Goal: Check status: Check status

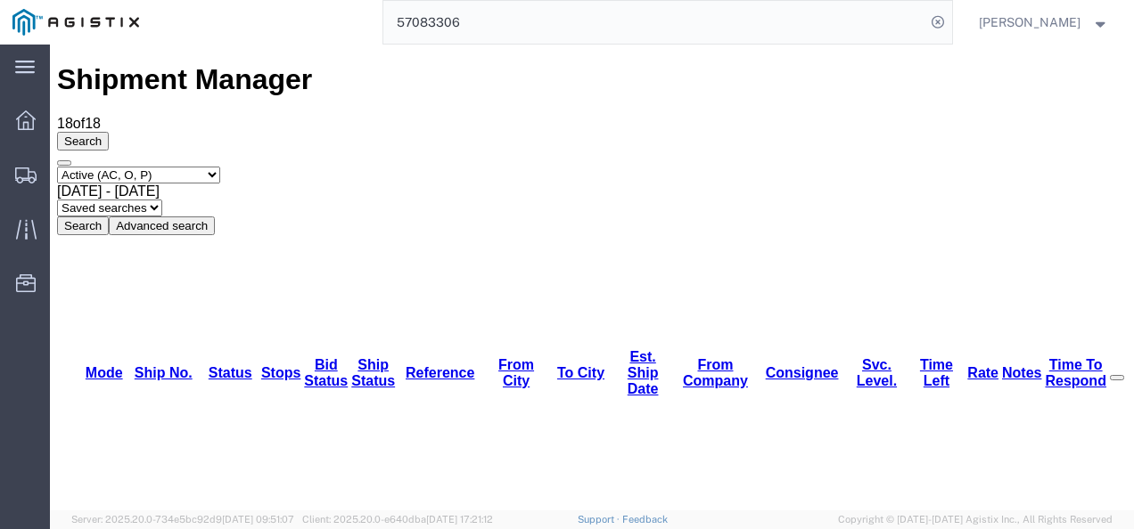
click at [0, 338] on html "main_menu Created with Sketch. Collapse Menu Dashboard Shipments Traffic Resour…" at bounding box center [567, 264] width 1134 height 529
click at [615, 27] on input "57083306" at bounding box center [654, 22] width 542 height 43
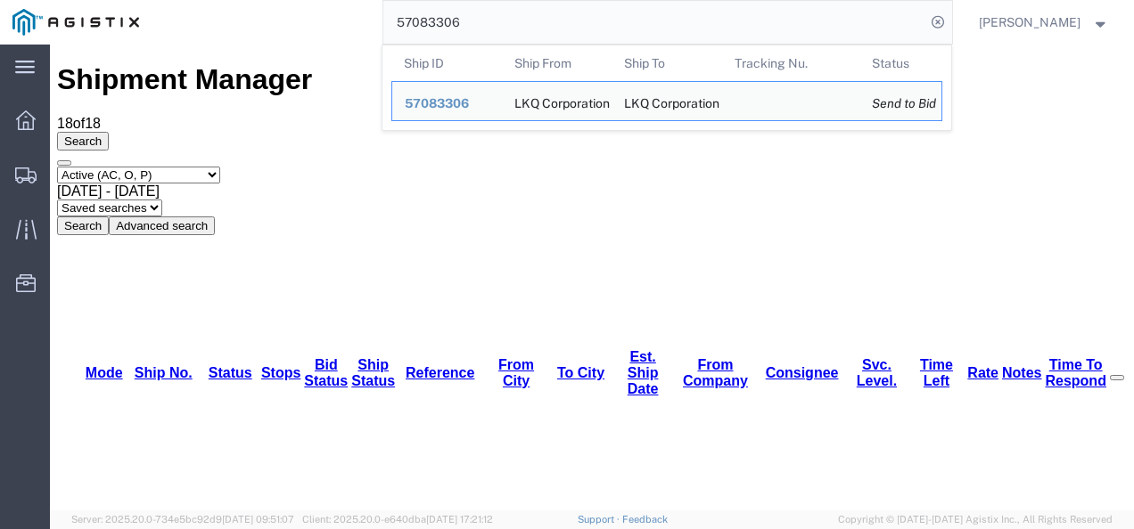
click at [615, 27] on input "57083306" at bounding box center [654, 22] width 542 height 43
paste input "6979633"
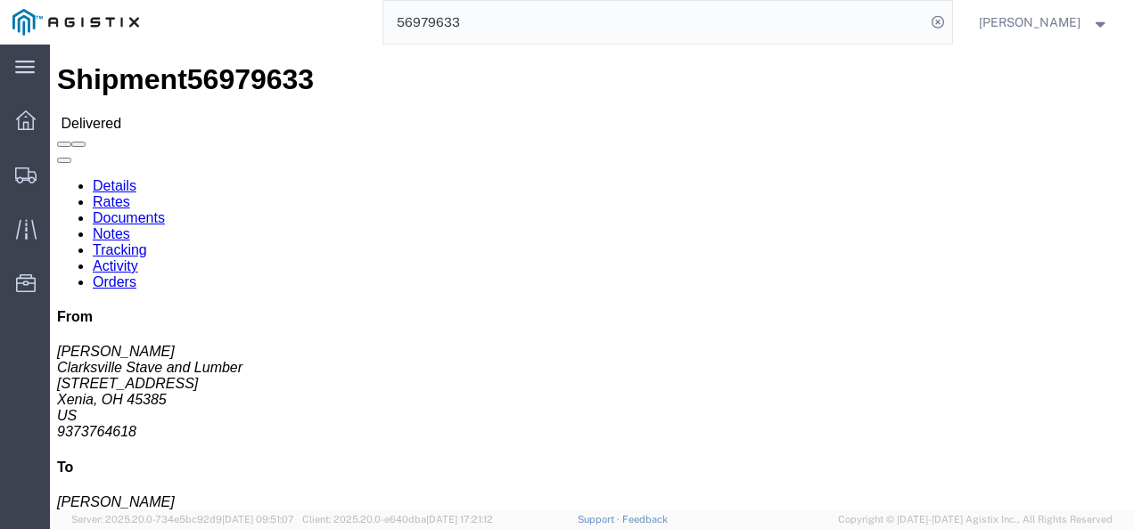
click div "Shipment Detail Ship From [GEOGRAPHIC_DATA] Stave and Lumber ([PERSON_NAME]) [S…"
click div "Leg 1 - Truckload Vehicle 1: Flat Bed Number of trucks: 1"
click at [499, 18] on input "56979633" at bounding box center [654, 22] width 542 height 43
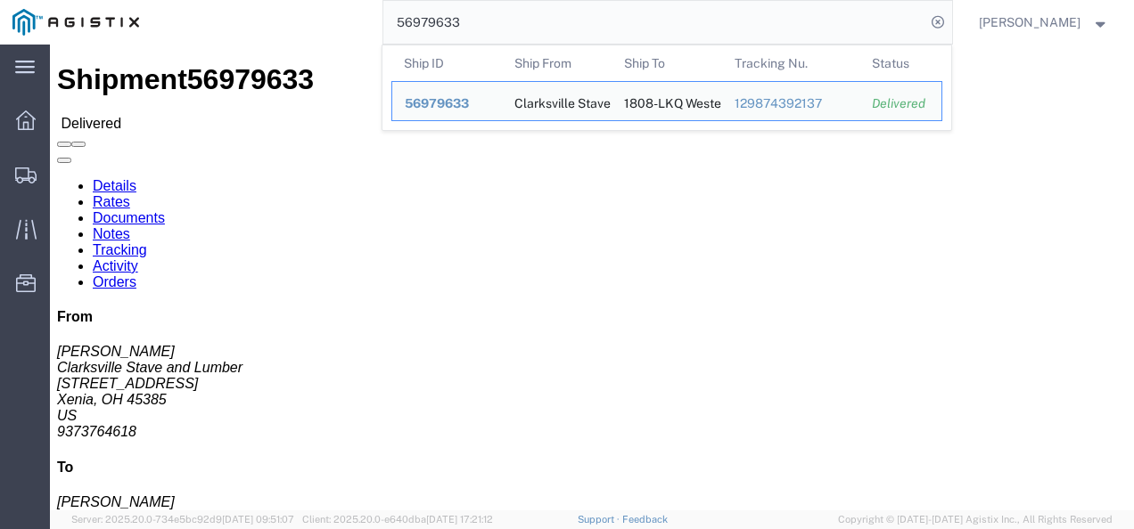
drag, startPoint x: 497, startPoint y: 18, endPoint x: 491, endPoint y: 29, distance: 13.2
click at [496, 21] on input "56979633" at bounding box center [654, 22] width 542 height 43
click at [488, 33] on input "56979633" at bounding box center [654, 22] width 542 height 43
click at [488, 35] on input "56979633" at bounding box center [654, 22] width 542 height 43
click at [486, 42] on input "56979633" at bounding box center [654, 22] width 542 height 43
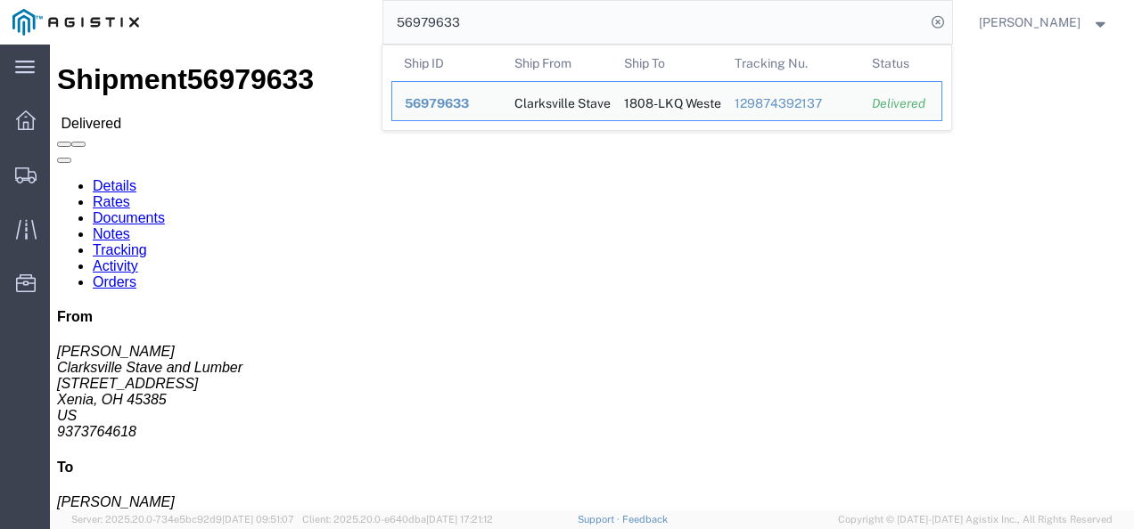
paste input "8222"
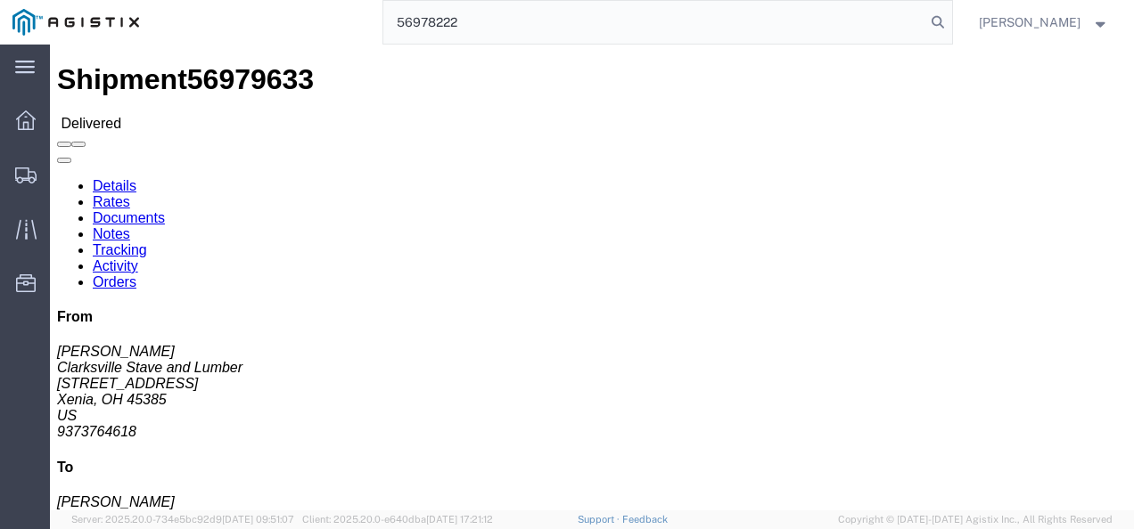
type input "56978222"
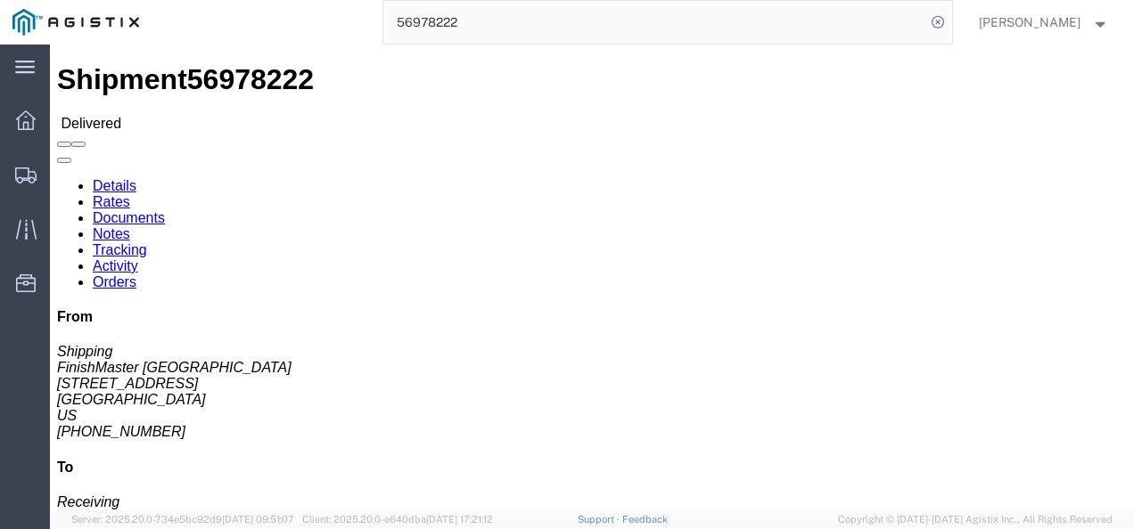
drag, startPoint x: 529, startPoint y: 264, endPoint x: 356, endPoint y: 230, distance: 177.1
click div "Ship From FinishMaster [GEOGRAPHIC_DATA] (Shipping) 3520 [STREET_ADDRESS] [PHON…"
click link "Rates"
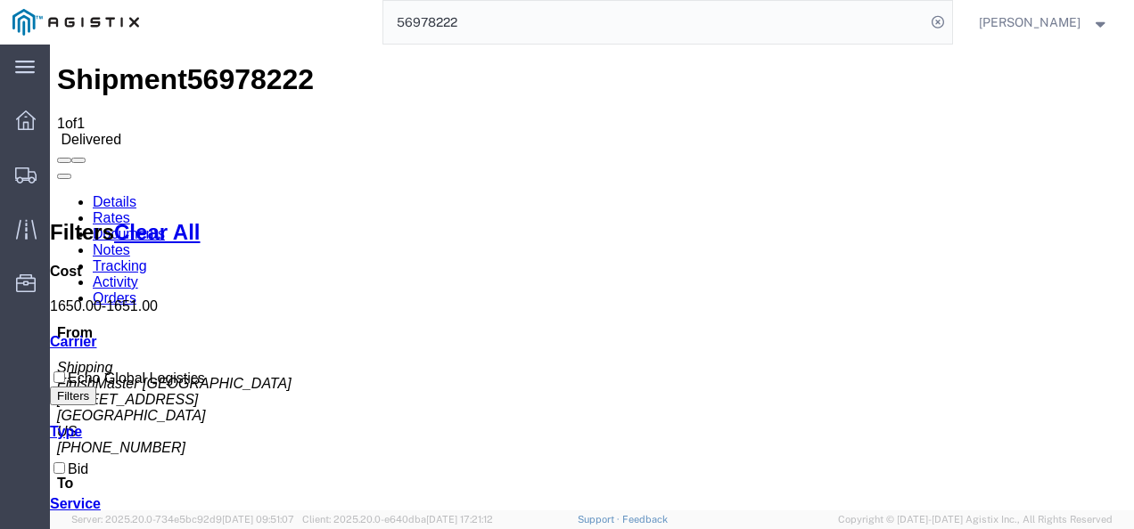
drag, startPoint x: 493, startPoint y: 341, endPoint x: 522, endPoint y: 360, distance: 34.9
drag, startPoint x: 581, startPoint y: 444, endPoint x: 587, endPoint y: 453, distance: 10.9
